Goal: Task Accomplishment & Management: Use online tool/utility

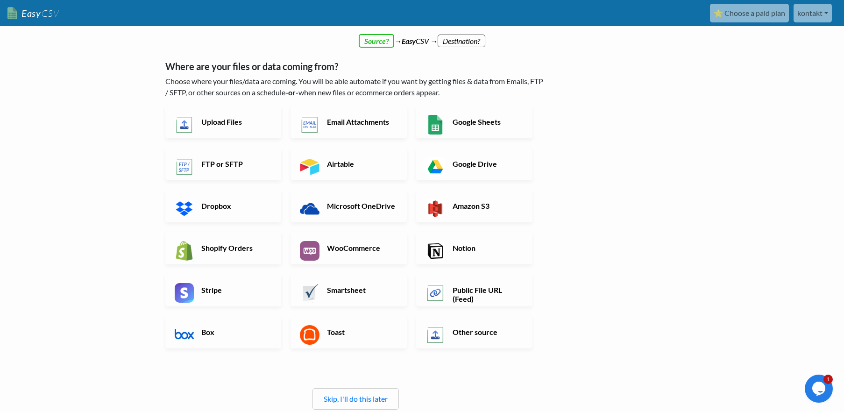
click at [628, 148] on div "← back Thanks for signing up! Set up your Import Flow and Upload Page in 1 minu…" at bounding box center [422, 274] width 532 height 454
click at [242, 121] on h6 "Upload Files" at bounding box center [235, 121] width 73 height 9
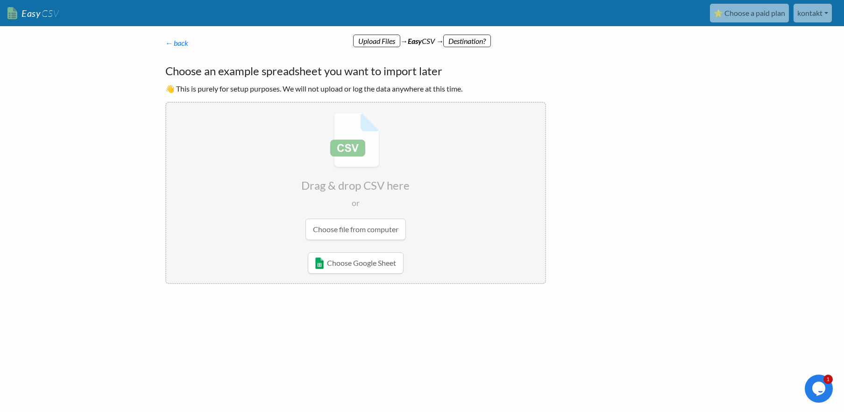
click at [395, 229] on input "file" at bounding box center [355, 176] width 379 height 147
click at [379, 230] on input "file" at bounding box center [355, 176] width 379 height 147
type input "C:\fakepath\content.txt"
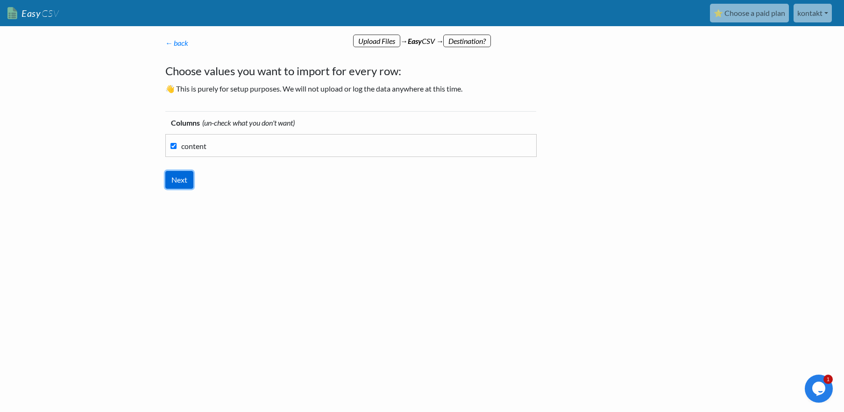
click at [176, 180] on input "Next" at bounding box center [179, 180] width 28 height 18
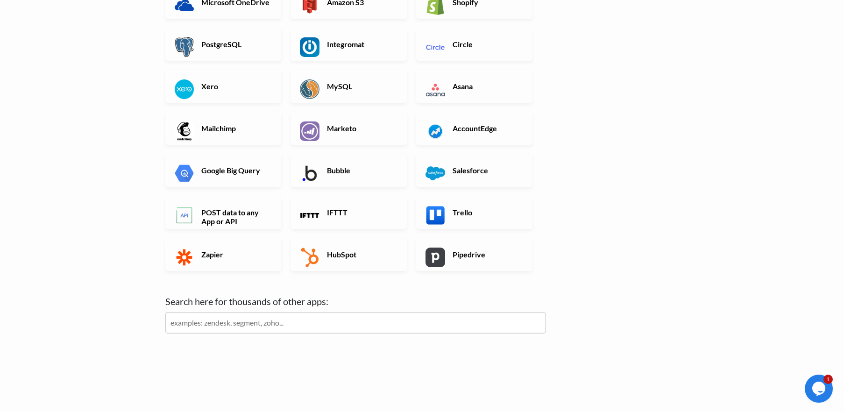
scroll to position [231, 0]
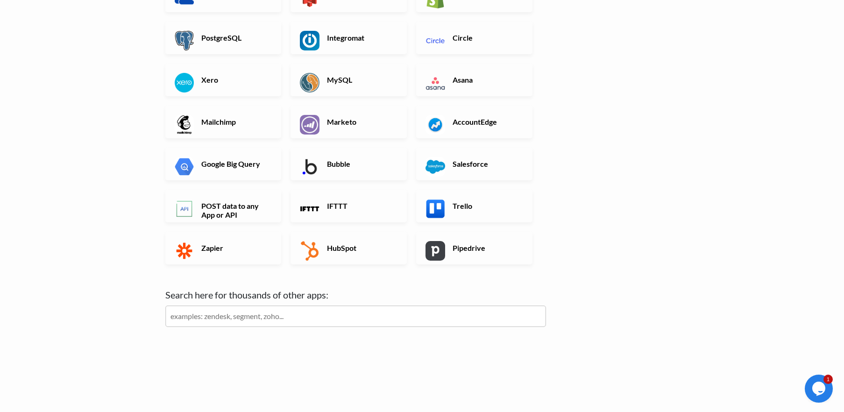
click at [232, 318] on input "text" at bounding box center [355, 315] width 381 height 21
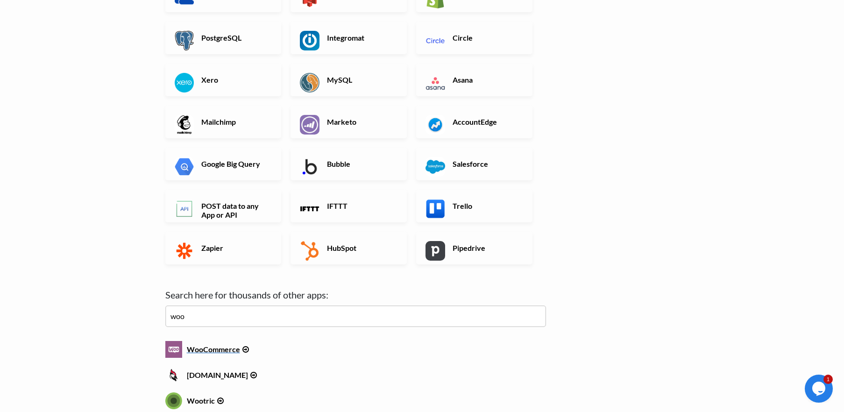
type input "woo"
click at [222, 351] on h6 "WooCommerce" at bounding box center [355, 347] width 381 height 13
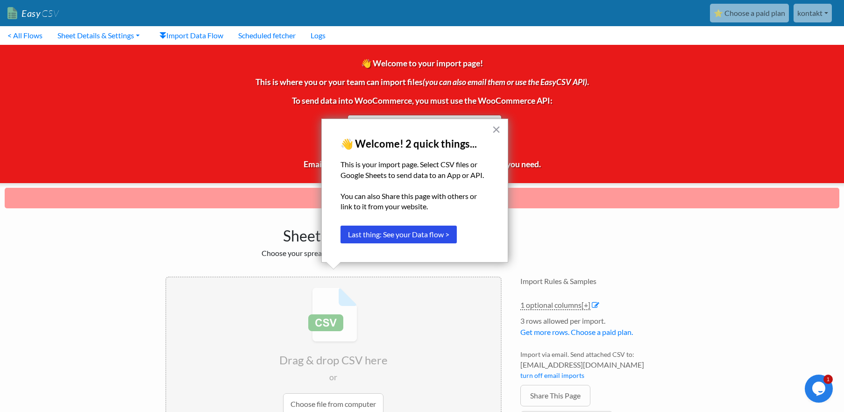
scroll to position [67, 0]
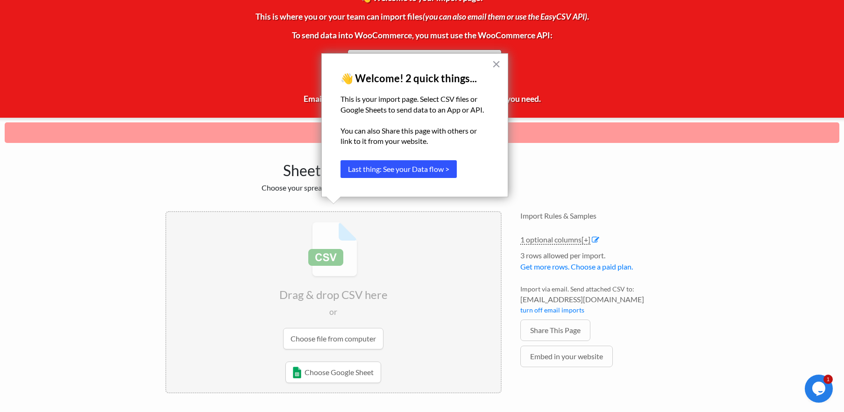
click at [425, 169] on button "Last thing: See your Data flow >" at bounding box center [398, 169] width 116 height 18
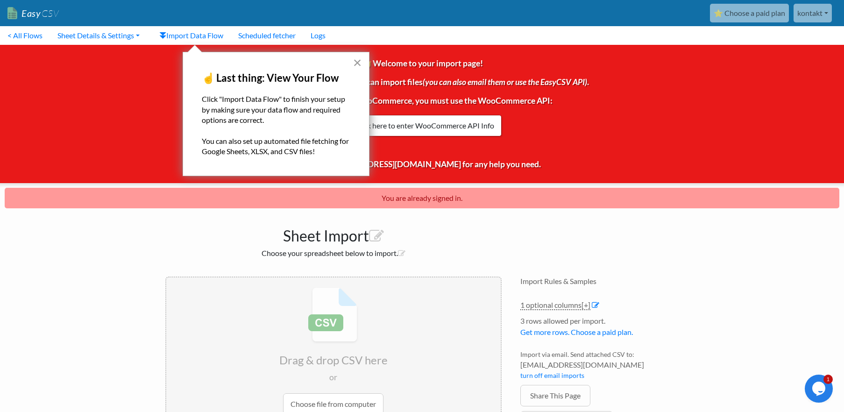
click at [358, 62] on button "×" at bounding box center [357, 62] width 9 height 15
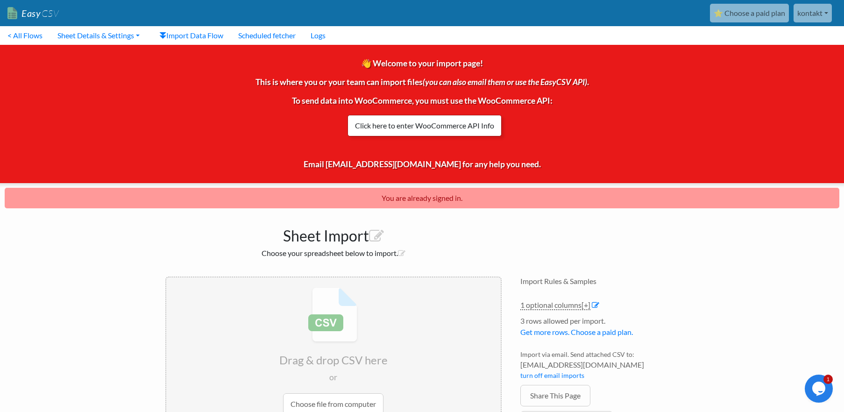
click at [444, 128] on link "Click here to enter WooCommerce API Info" at bounding box center [424, 125] width 154 height 21
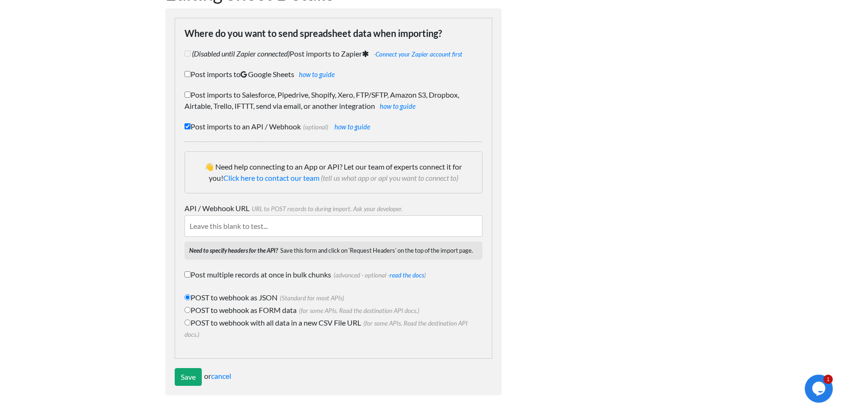
scroll to position [73, 0]
click at [187, 275] on input "Post multiple records at once in bulk chunks (advanced - optional - read the do…" at bounding box center [187, 274] width 6 height 6
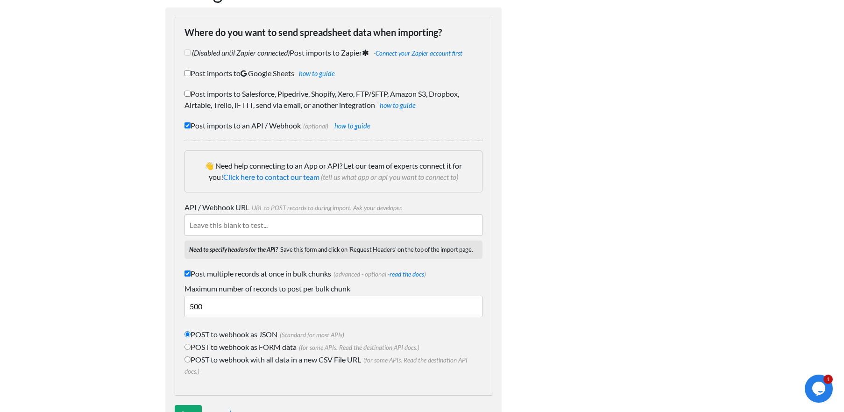
click at [187, 275] on input "Post multiple records at once in bulk chunks (advanced - optional - read the do…" at bounding box center [187, 273] width 6 height 6
checkbox input "false"
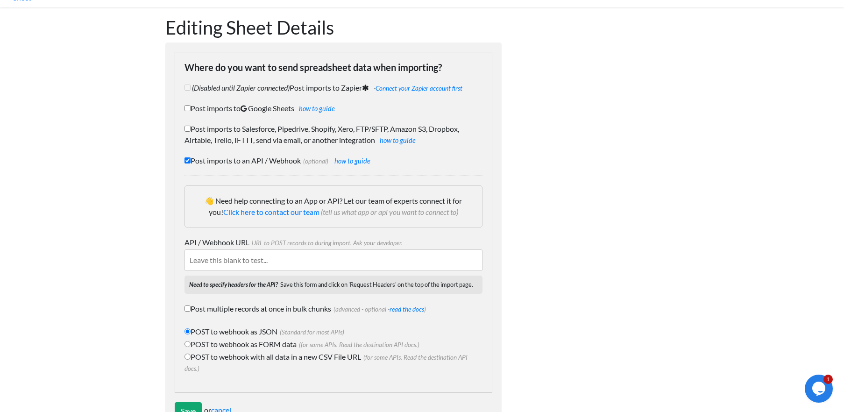
scroll to position [36, 0]
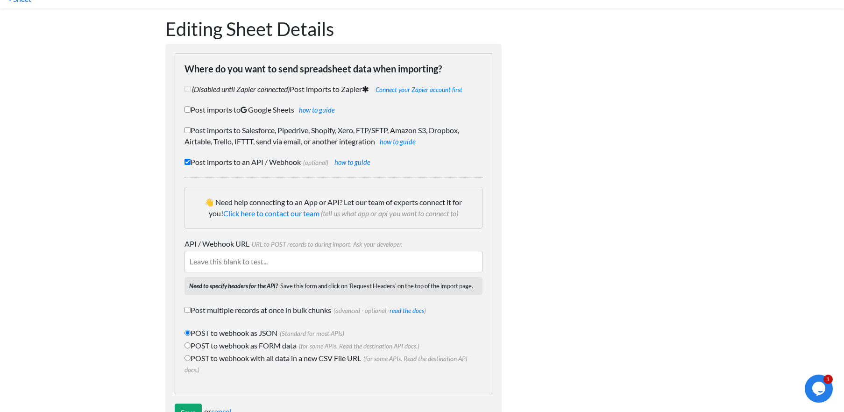
click at [184, 132] on input "Post imports to Salesforce, Pipedrive, Shopify, Xero, FTP/SFTP, Amazon S3, Drop…" at bounding box center [187, 130] width 6 height 6
checkbox input "true"
checkbox input "false"
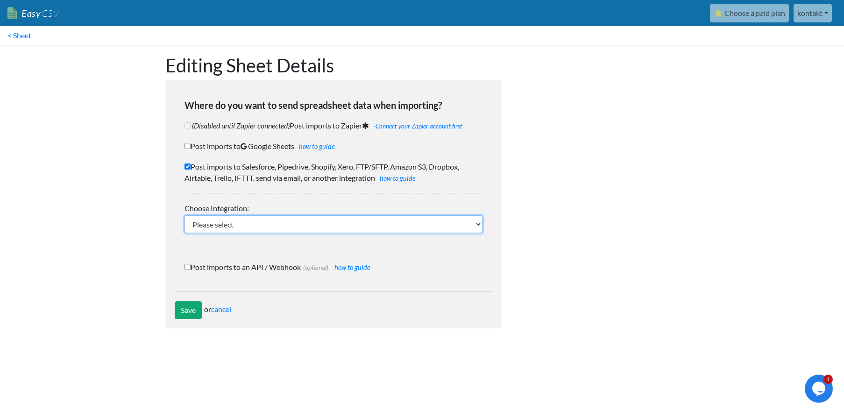
click at [229, 223] on select "Please select IFTTT FTP or SFTP Amazon S3 HubSpot Google Big Query Salesforce P…" at bounding box center [333, 224] width 298 height 18
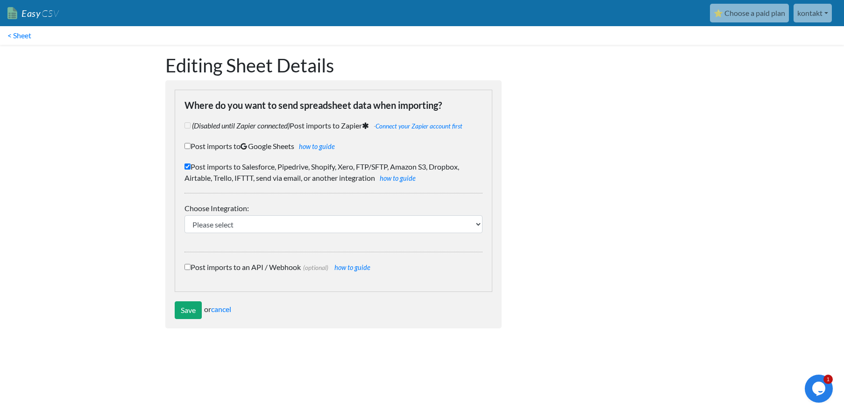
click at [162, 174] on div "Editing Sheet Details Where do you want to send spreadsheet data when importing…" at bounding box center [333, 191] width 355 height 293
